Goal: Find specific page/section

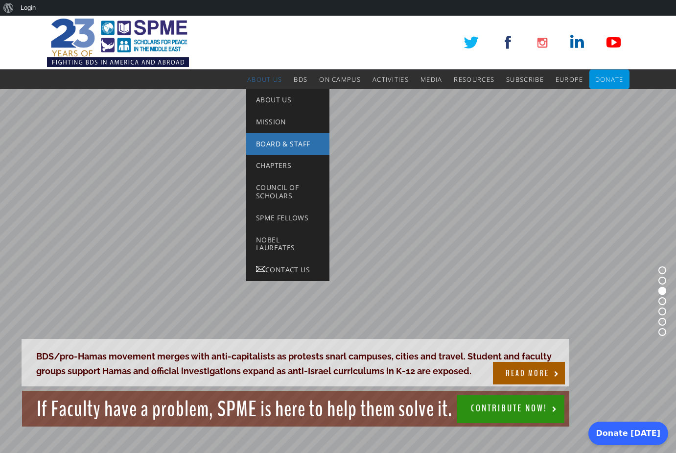
click at [282, 145] on span "Board & Staff" at bounding box center [283, 143] width 54 height 9
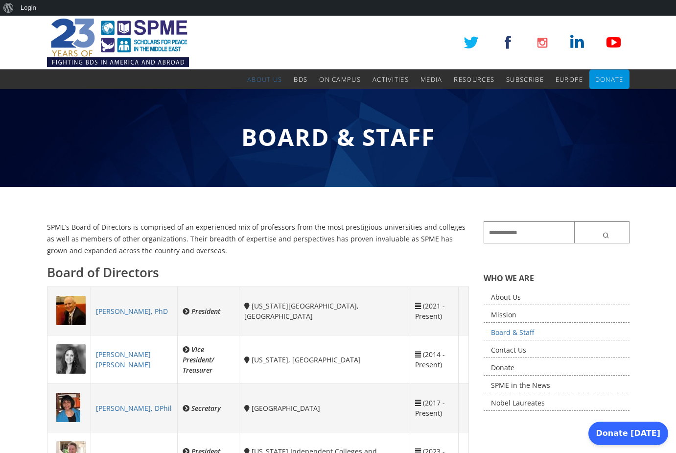
click at [140, 64] on img at bounding box center [118, 43] width 142 height 54
